Goal: Information Seeking & Learning: Learn about a topic

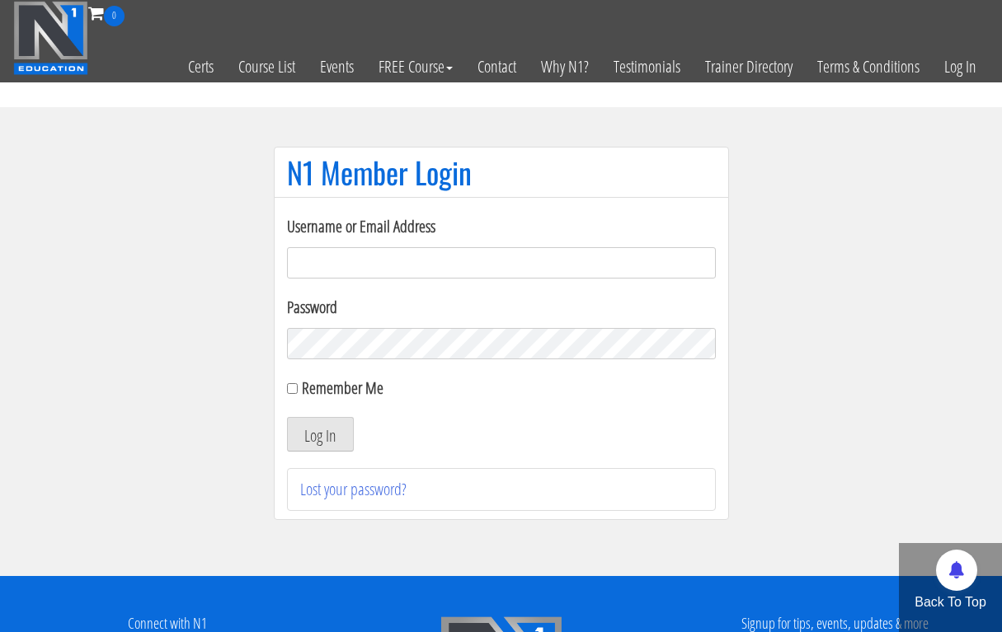
type input "[EMAIL_ADDRESS][DOMAIN_NAME]"
click at [319, 435] on button "Log In" at bounding box center [320, 434] width 67 height 35
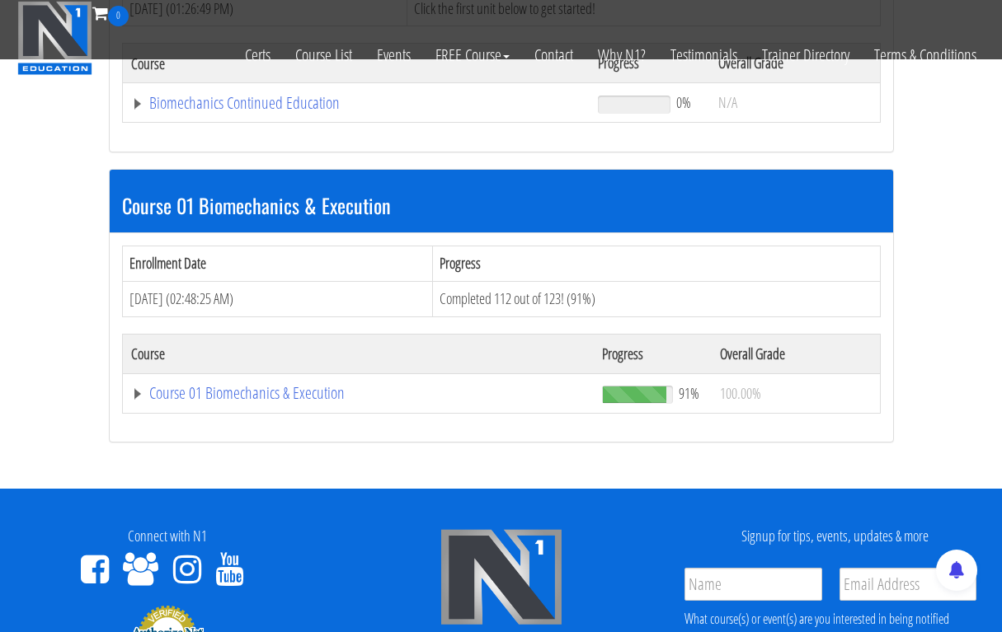
scroll to position [429, 0]
click at [303, 111] on link "Course 01 Biomechanics & Execution" at bounding box center [356, 103] width 451 height 16
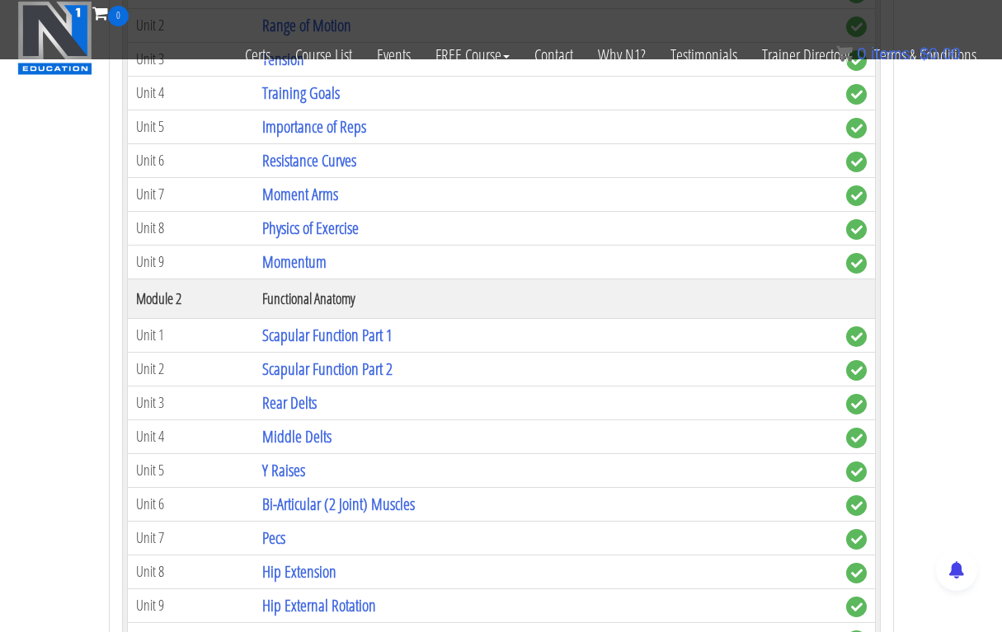
scroll to position [914, 0]
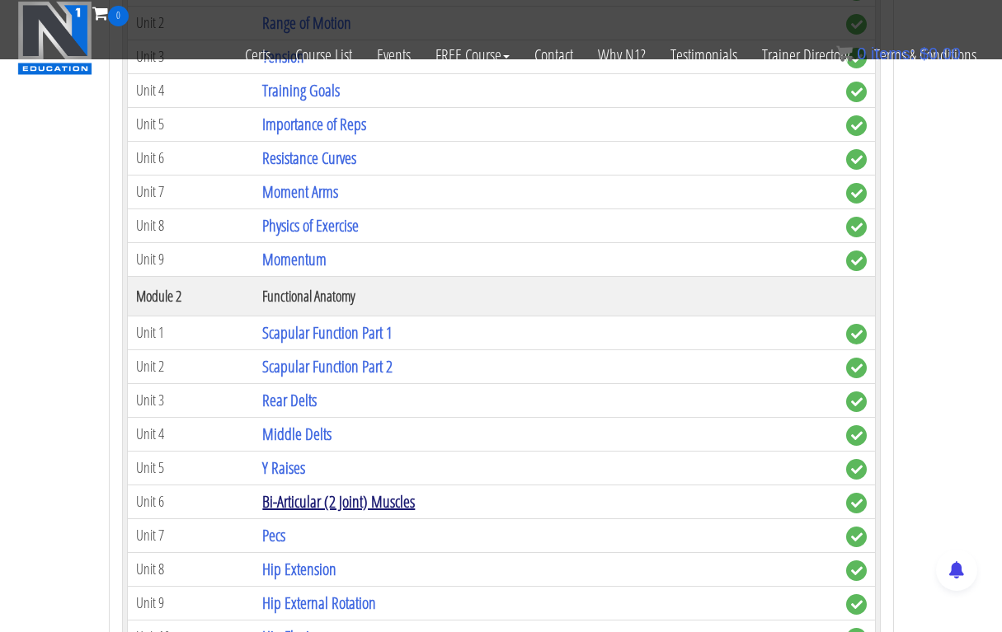
click at [335, 491] on link "Bi-Articular (2 Joint) Muscles" at bounding box center [338, 502] width 153 height 22
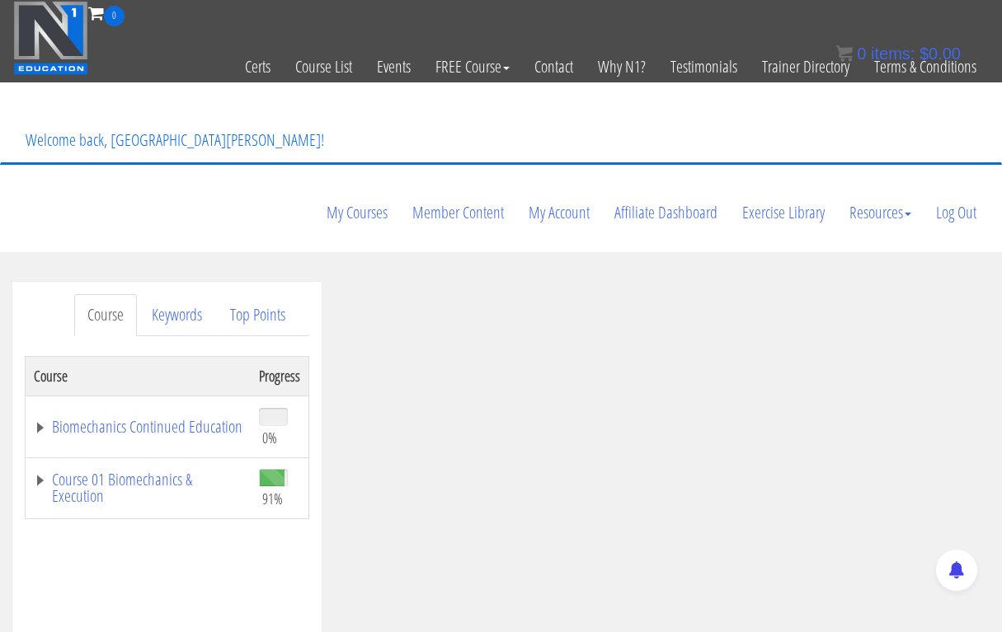
scroll to position [77, 0]
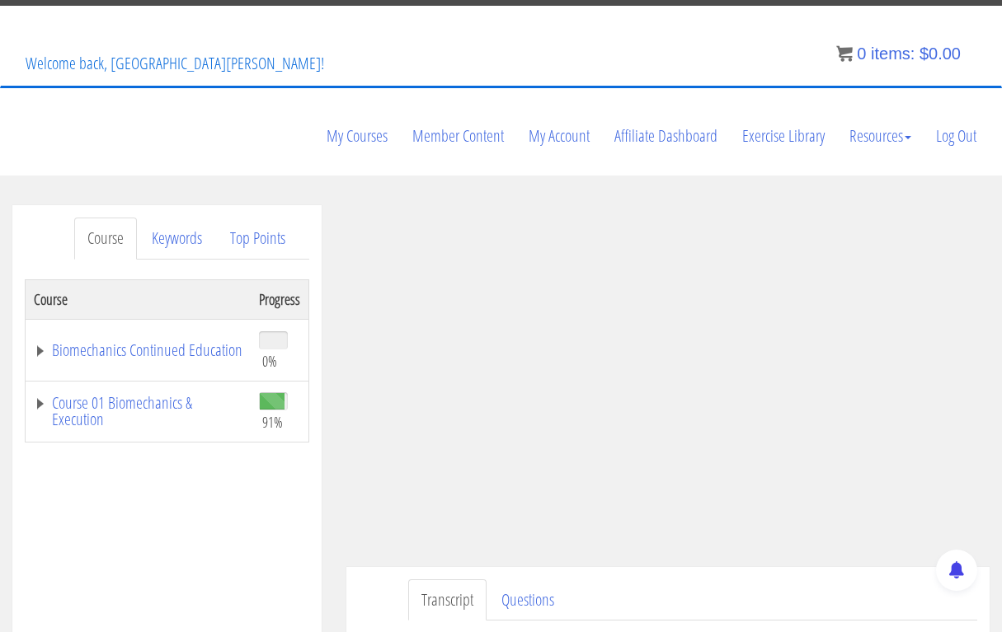
click at [928, 580] on ul "Transcript Questions" at bounding box center [692, 601] width 569 height 42
click at [122, 395] on link "Course 01 Biomechanics & Execution" at bounding box center [138, 411] width 209 height 33
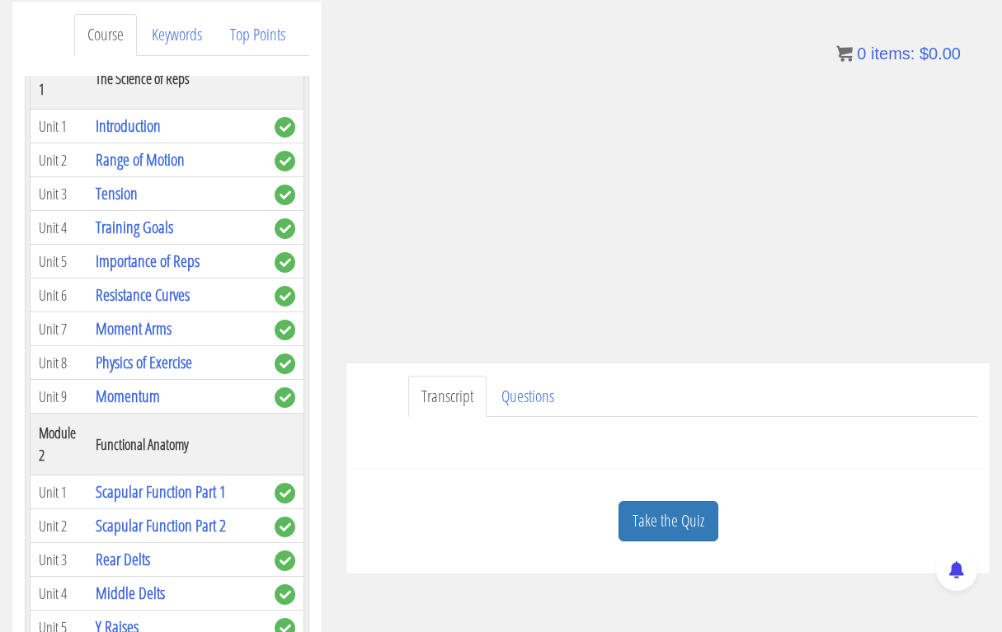
scroll to position [172, 0]
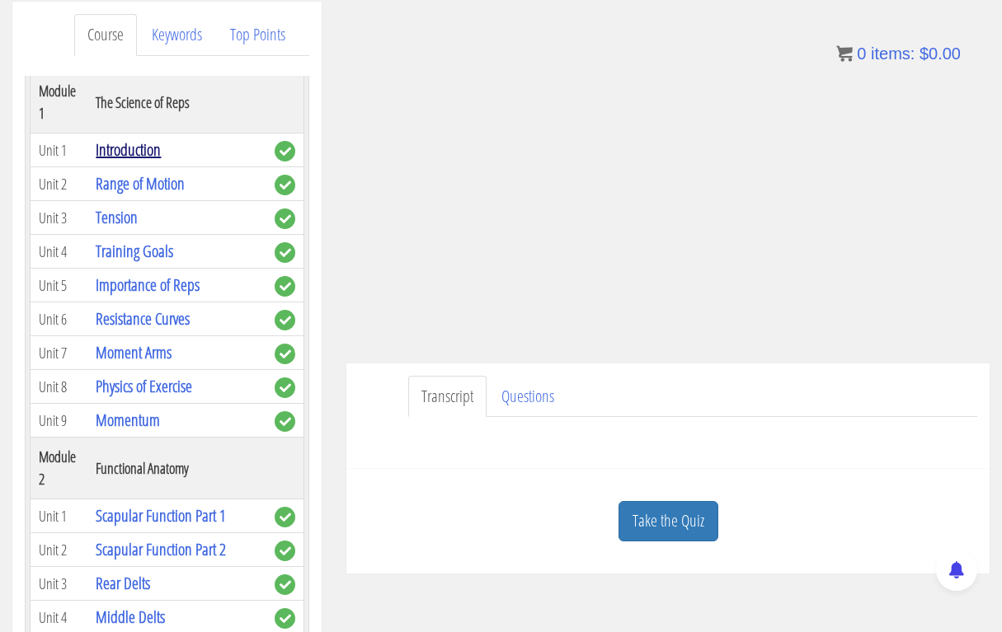
click at [129, 139] on link "Introduction" at bounding box center [128, 150] width 65 height 22
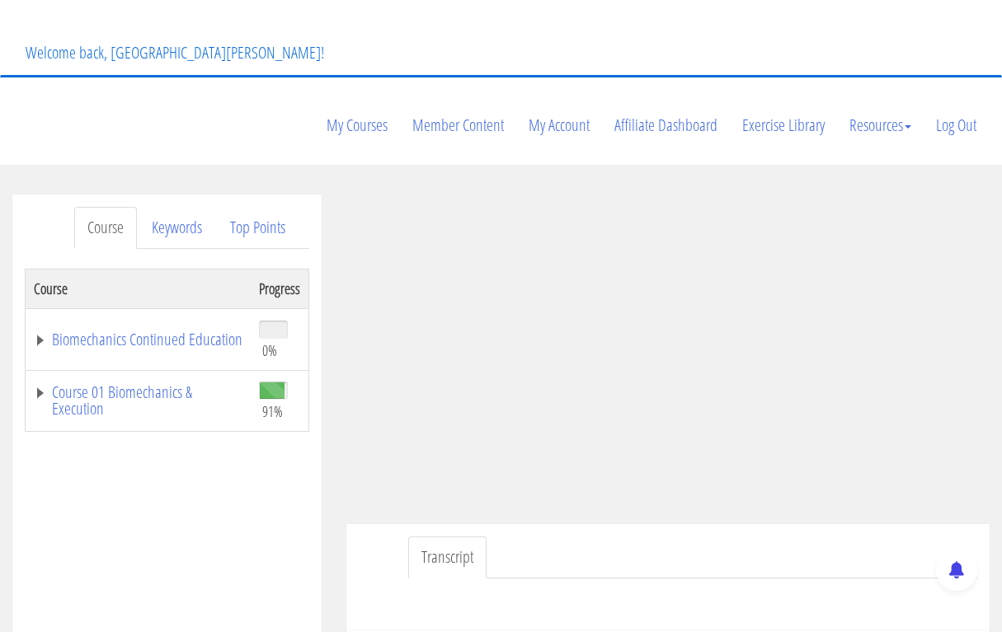
scroll to position [96, 0]
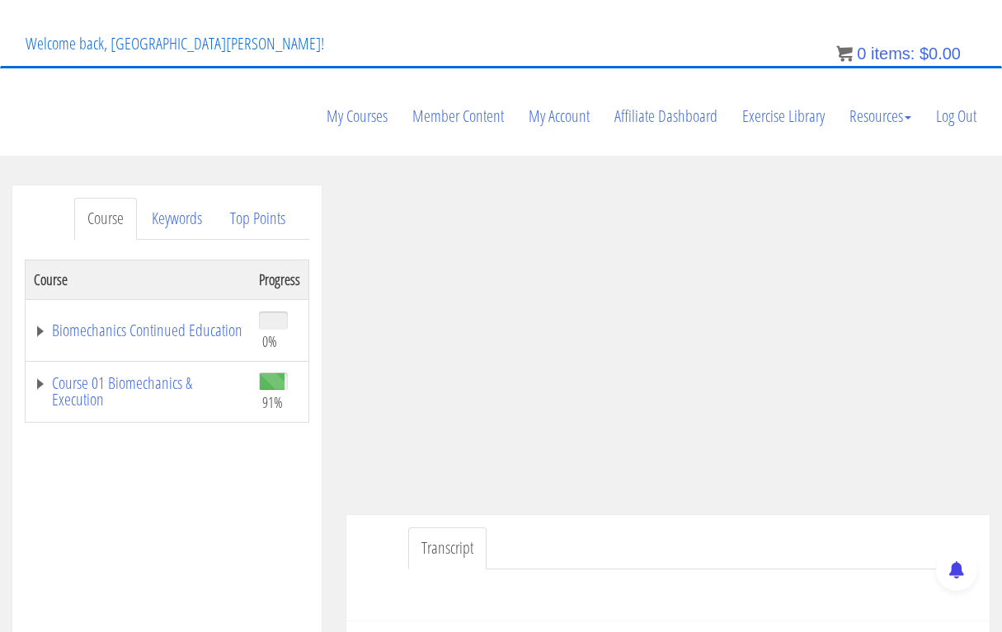
click at [829, 528] on ul "Transcript" at bounding box center [692, 549] width 569 height 42
click at [141, 375] on link "Course 01 Biomechanics & Execution" at bounding box center [138, 391] width 209 height 33
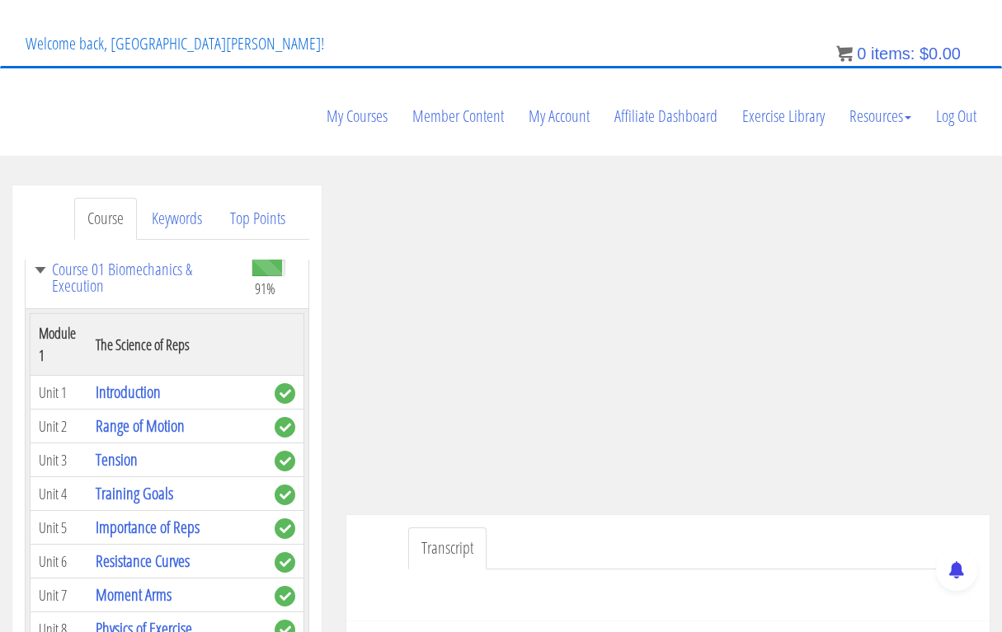
scroll to position [119, 0]
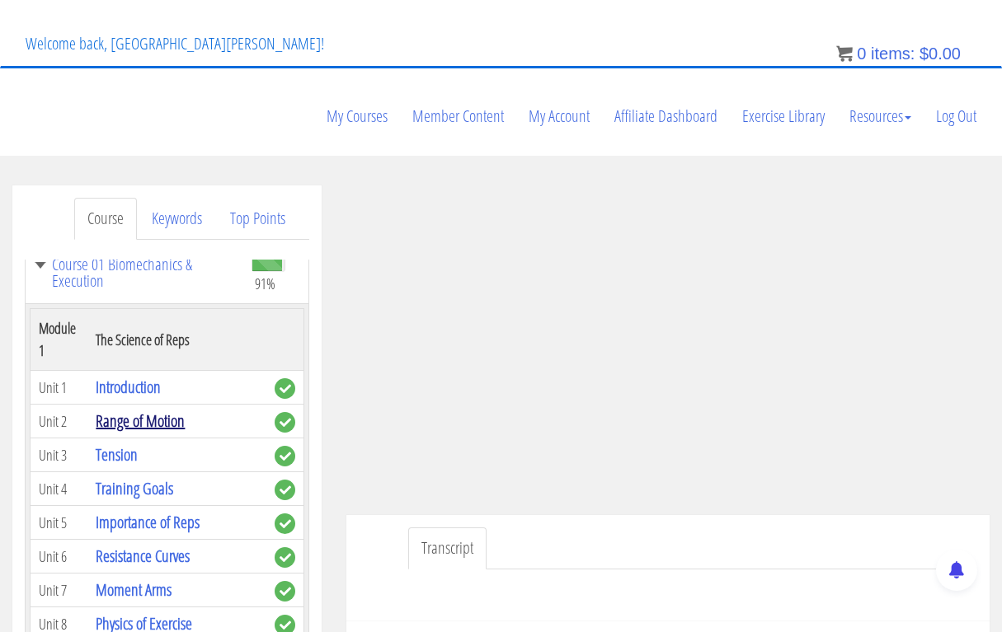
click at [157, 410] on link "Range of Motion" at bounding box center [140, 421] width 89 height 22
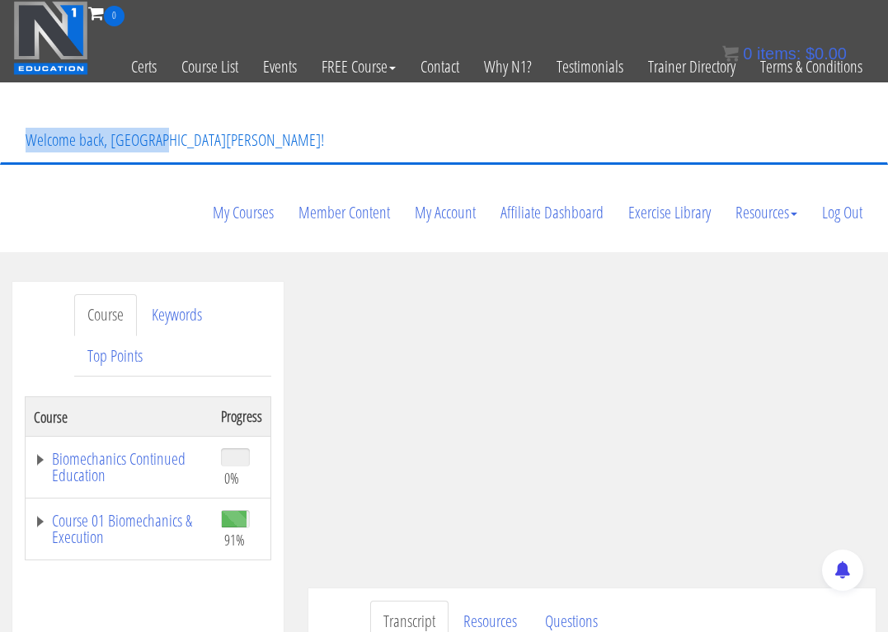
drag, startPoint x: 151, startPoint y: 148, endPoint x: 62, endPoint y: 111, distance: 96.2
click at [62, 111] on p "Welcome back, [GEOGRAPHIC_DATA][PERSON_NAME]!" at bounding box center [174, 140] width 323 height 66
click at [66, 112] on p "Welcome back, [GEOGRAPHIC_DATA][PERSON_NAME]!" at bounding box center [174, 140] width 323 height 66
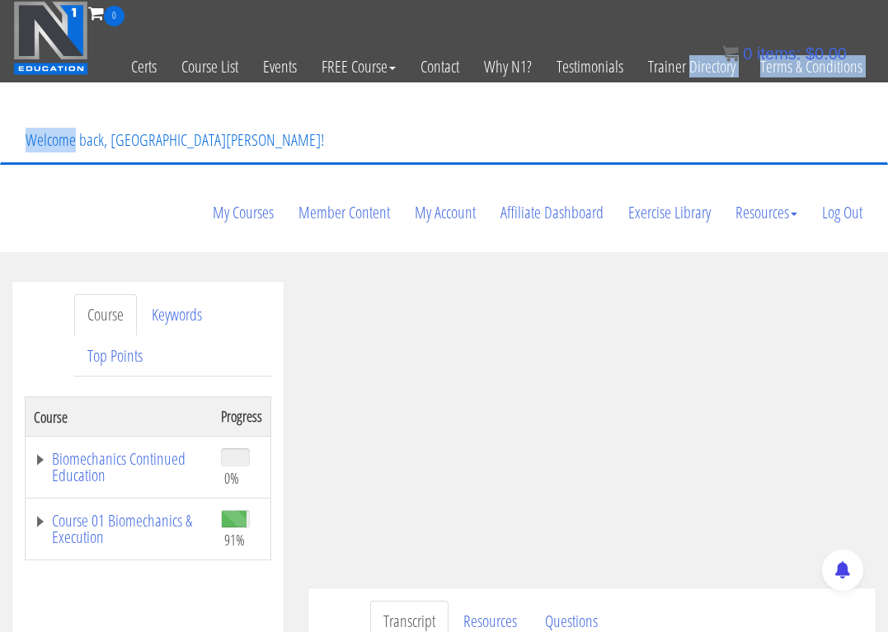
drag, startPoint x: 66, startPoint y: 112, endPoint x: -23, endPoint y: 65, distance: 100.7
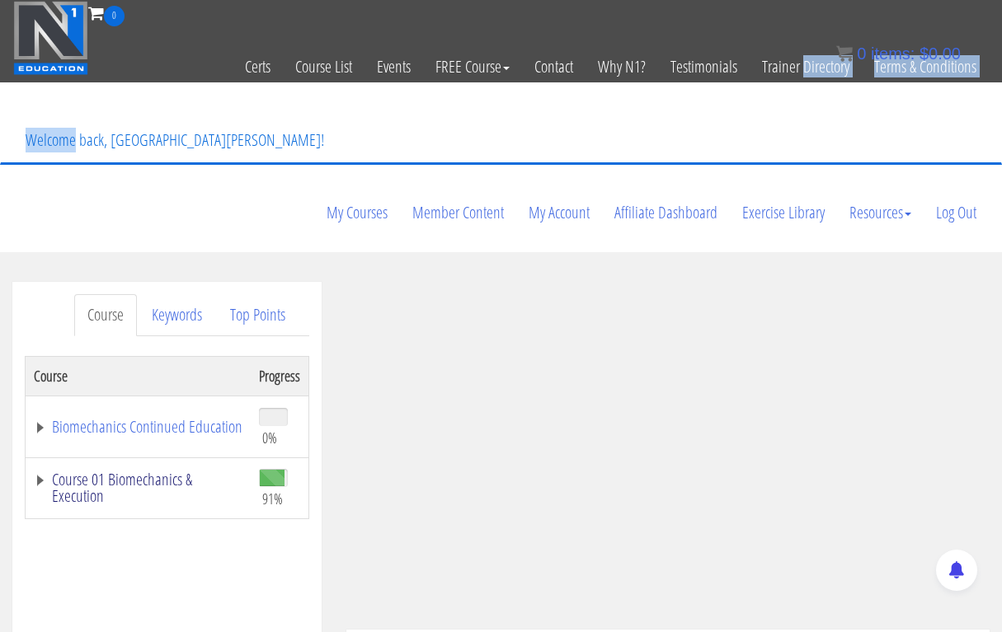
click at [146, 472] on link "Course 01 Biomechanics & Execution" at bounding box center [138, 488] width 209 height 33
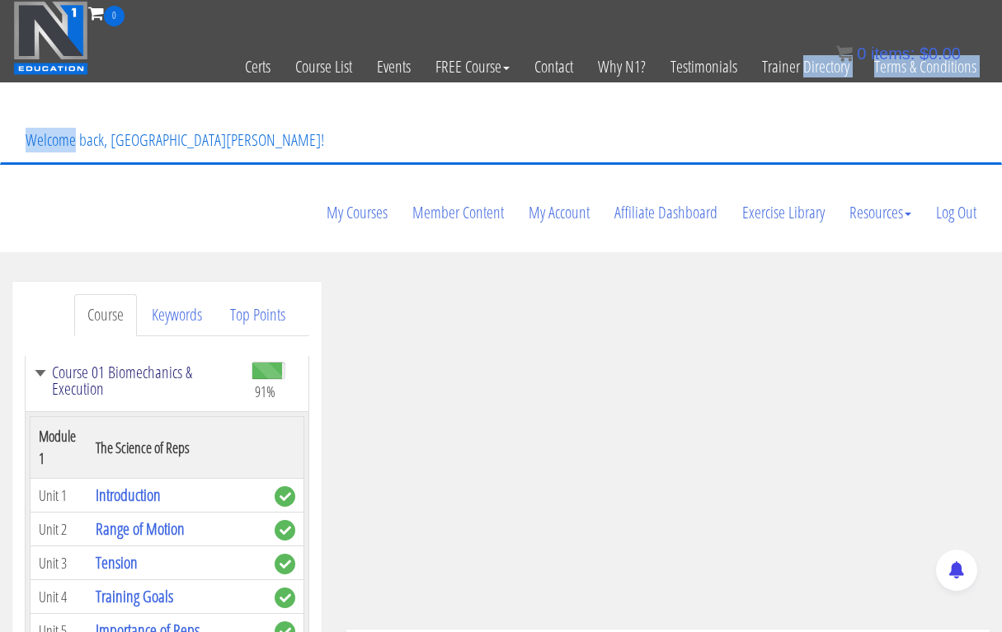
scroll to position [133, 0]
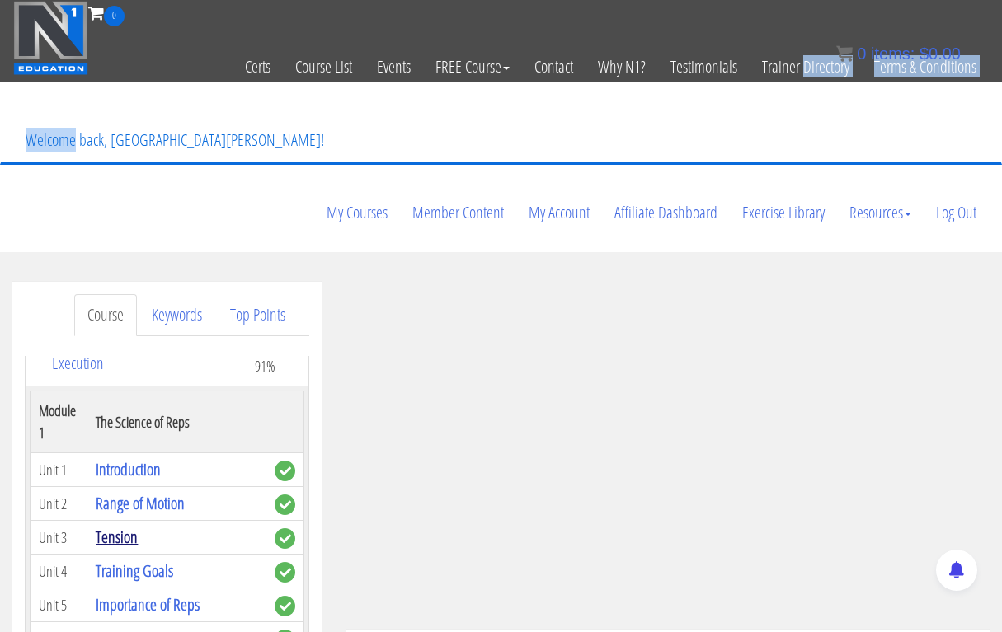
click at [116, 526] on link "Tension" at bounding box center [117, 537] width 42 height 22
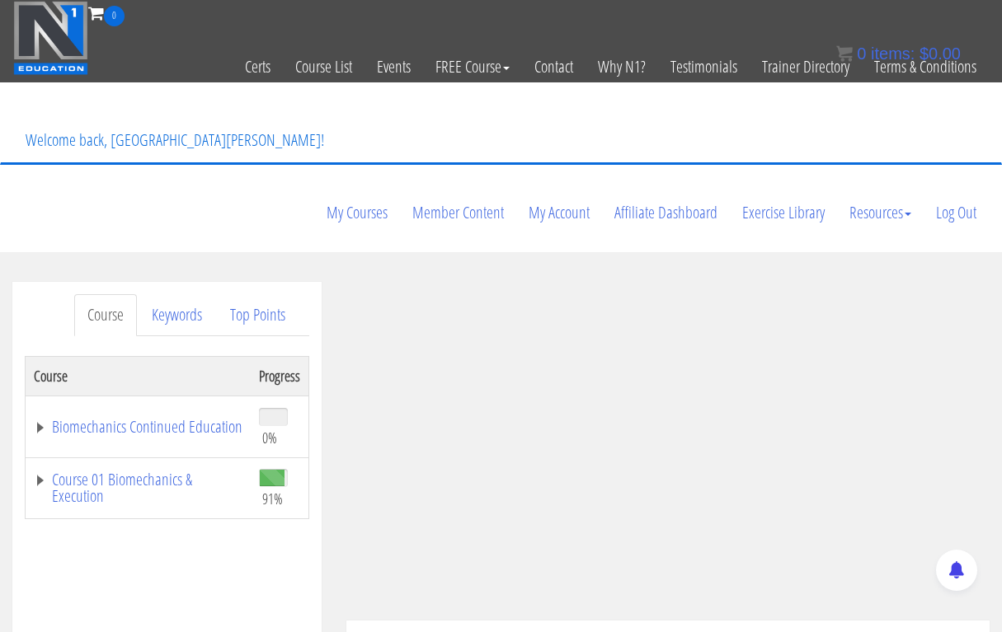
click at [137, 472] on link "Course 01 Biomechanics & Execution" at bounding box center [138, 488] width 209 height 33
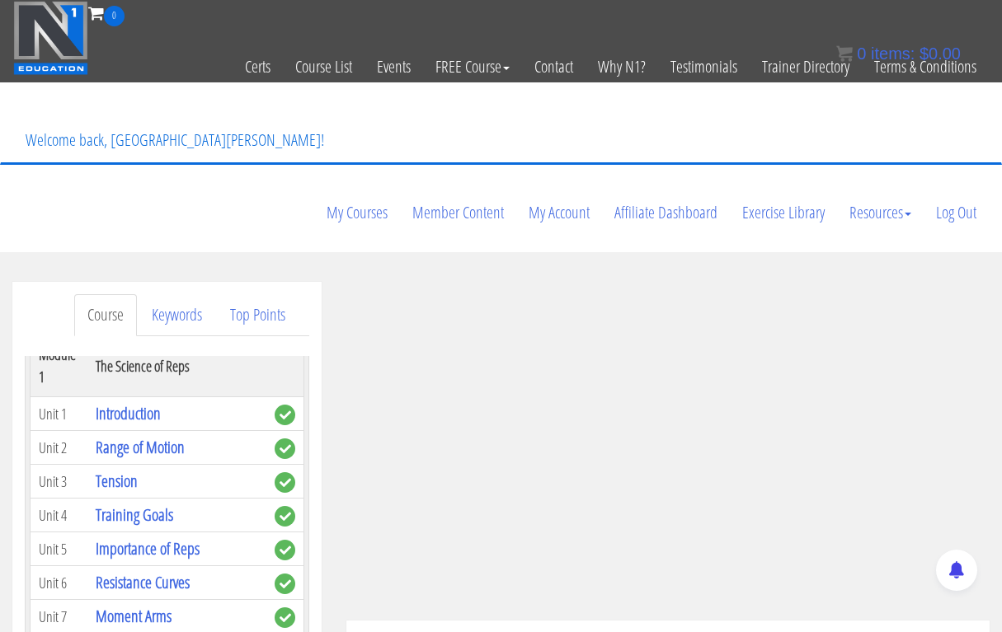
scroll to position [234, 0]
